Goal: Task Accomplishment & Management: Check status

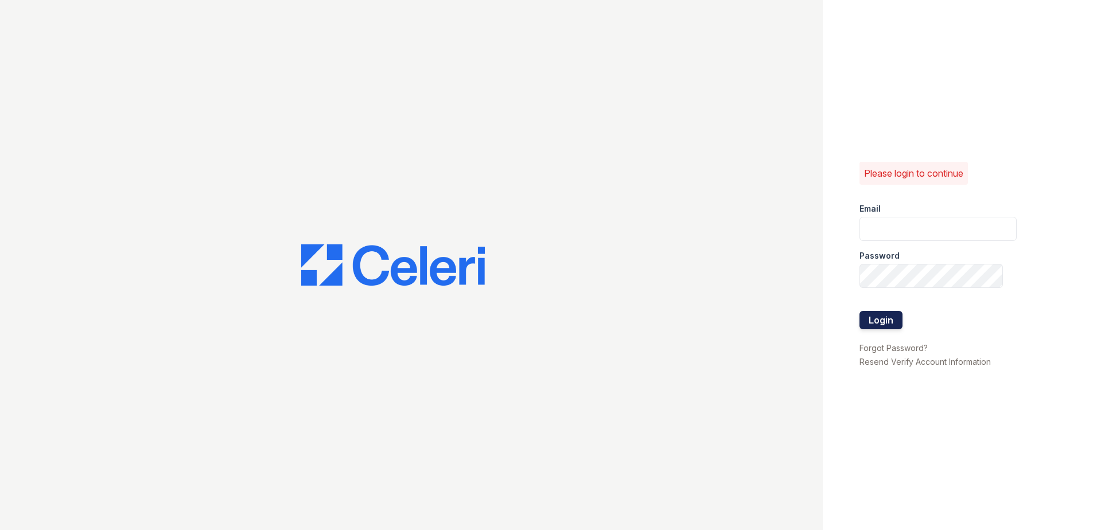
type input "[EMAIL_ADDRESS][DOMAIN_NAME]"
click at [886, 318] on button "Login" at bounding box center [880, 320] width 43 height 18
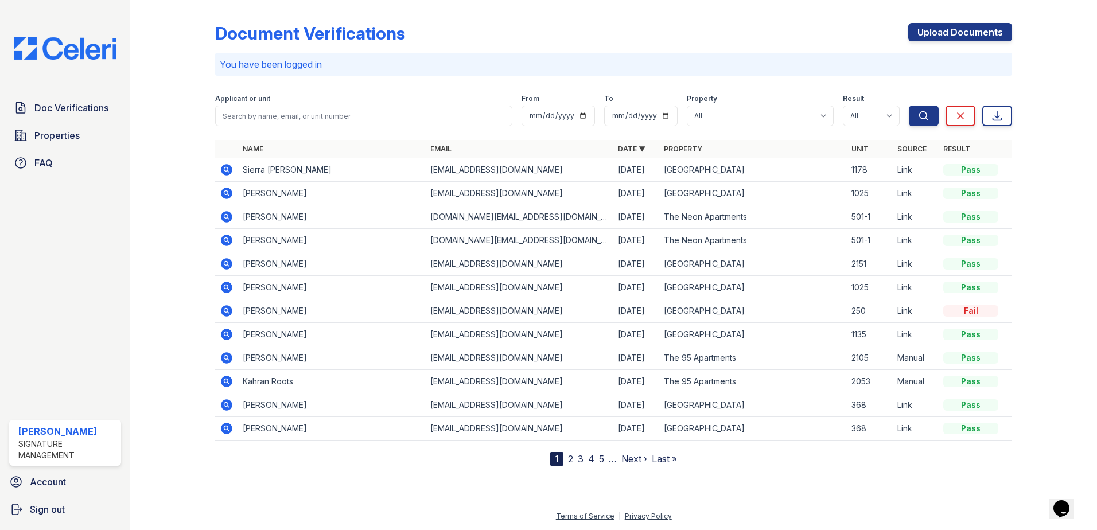
click at [221, 312] on icon at bounding box center [226, 310] width 11 height 11
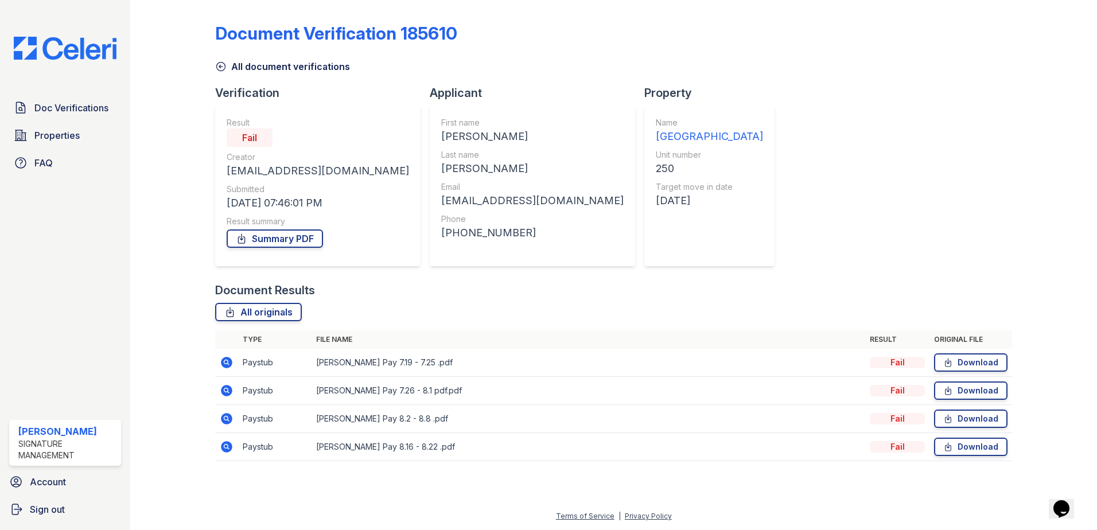
click at [479, 289] on div "Document Results" at bounding box center [613, 290] width 797 height 16
click at [256, 242] on link "Summary PDF" at bounding box center [275, 238] width 96 height 18
click at [866, 85] on div "Document Verification 185610 All document verifications Verification Result Fai…" at bounding box center [613, 239] width 797 height 468
click at [969, 368] on link "Download" at bounding box center [970, 362] width 73 height 18
click at [976, 391] on link "Download" at bounding box center [970, 390] width 73 height 18
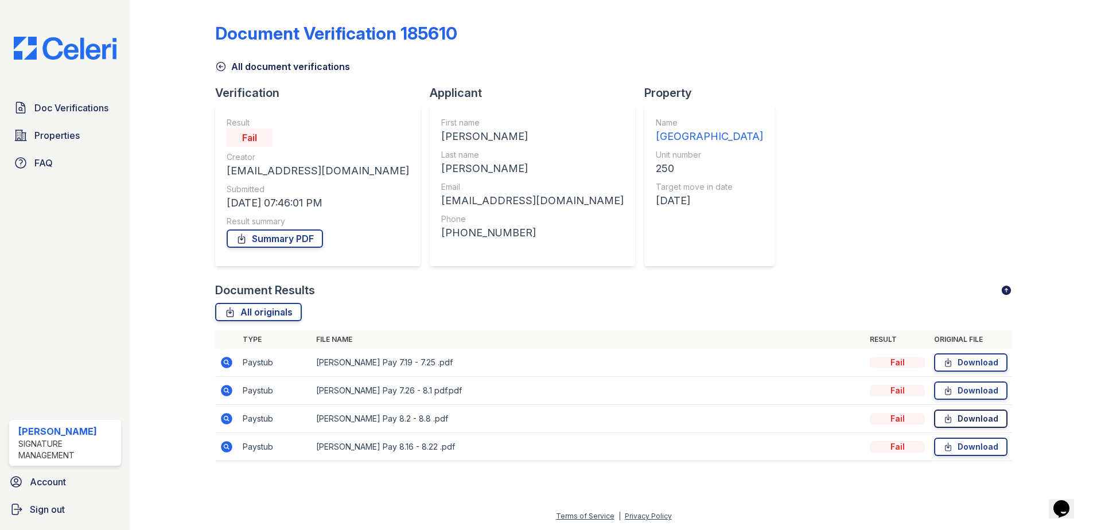
click at [983, 415] on link "Download" at bounding box center [970, 419] width 73 height 18
click at [991, 449] on link "Download" at bounding box center [970, 447] width 73 height 18
